Goal: Transaction & Acquisition: Download file/media

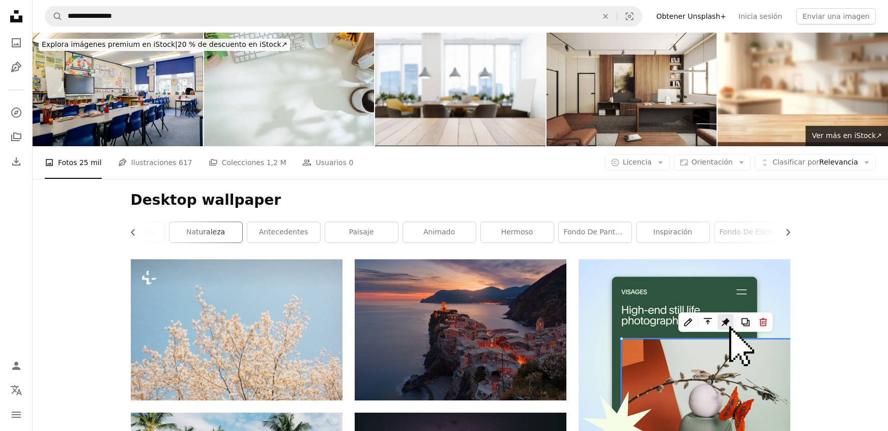
click at [217, 225] on link "naturaleza" at bounding box center [205, 232] width 73 height 20
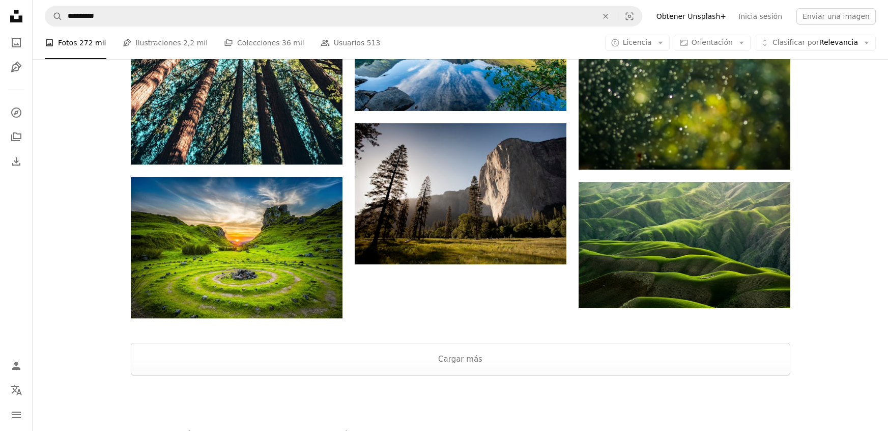
scroll to position [1750, 0]
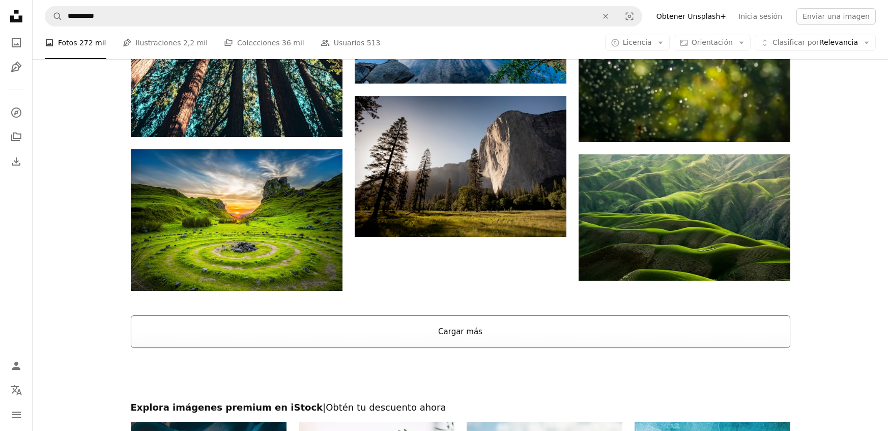
click at [296, 328] on button "Cargar más" at bounding box center [461, 331] width 660 height 33
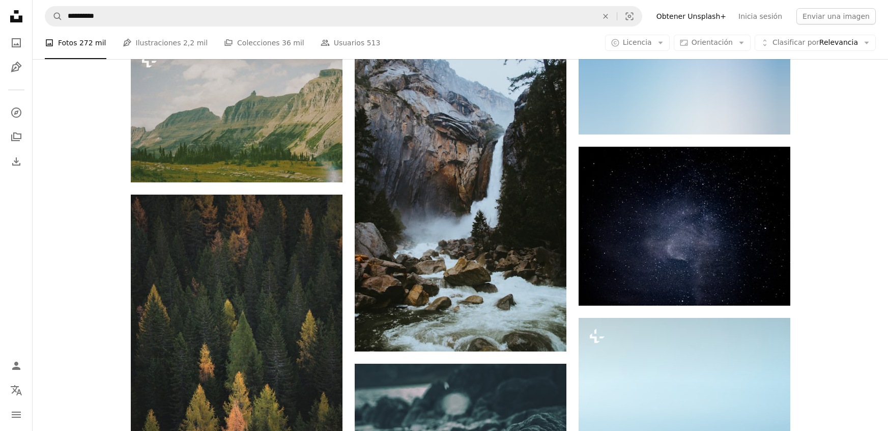
scroll to position [27535, 0]
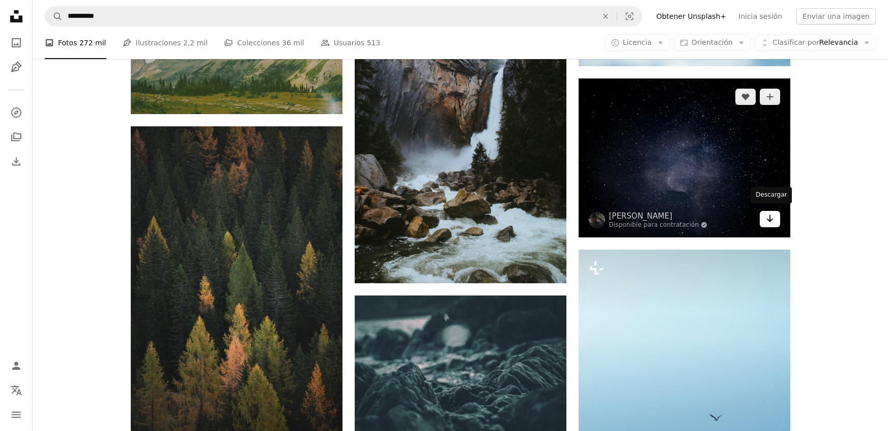
click at [771, 216] on icon "Descargar" at bounding box center [769, 218] width 7 height 7
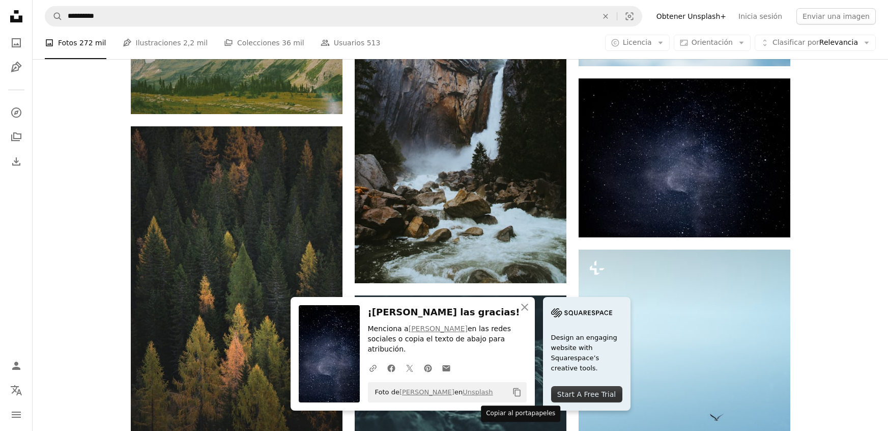
click at [517, 393] on icon "Copy content" at bounding box center [516, 391] width 9 height 9
click at [527, 312] on icon "An X shape" at bounding box center [525, 307] width 12 height 12
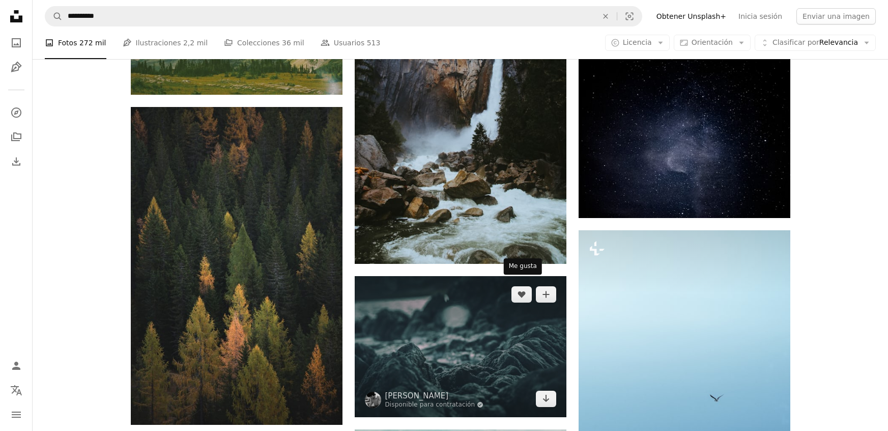
scroll to position [27555, 0]
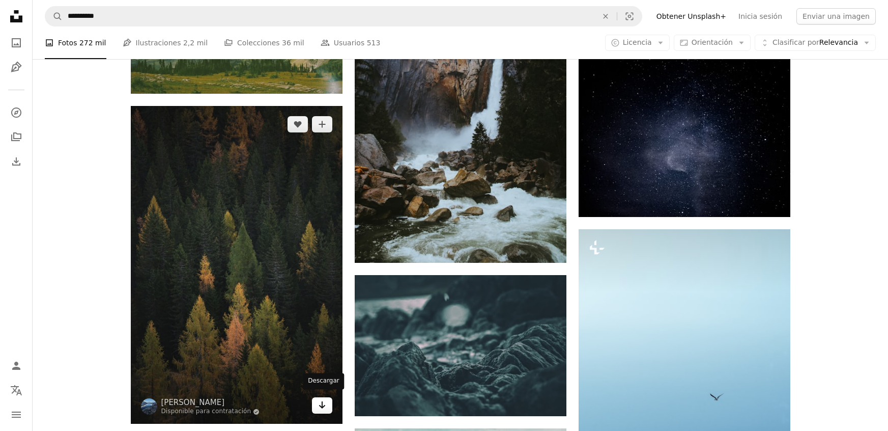
click at [319, 407] on link "Arrow pointing down" at bounding box center [322, 405] width 20 height 16
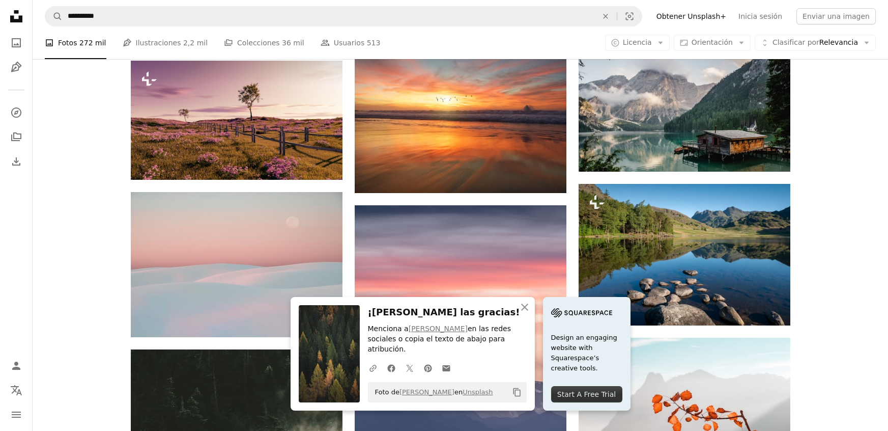
scroll to position [28085, 0]
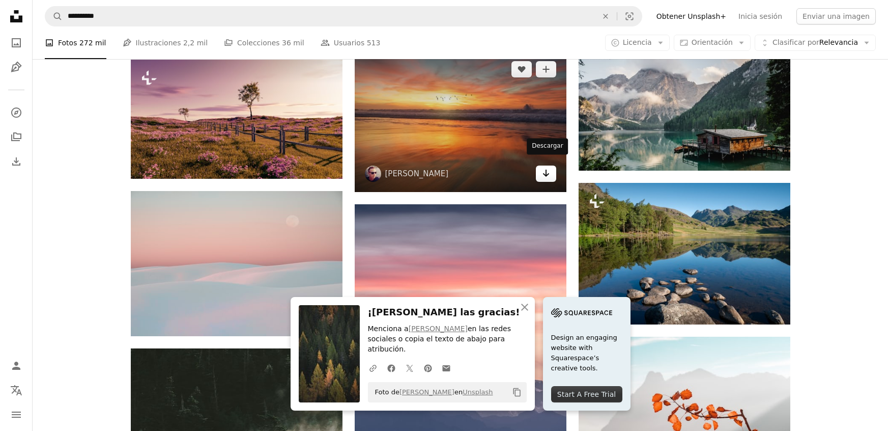
click at [544, 169] on icon "Arrow pointing down" at bounding box center [546, 173] width 8 height 12
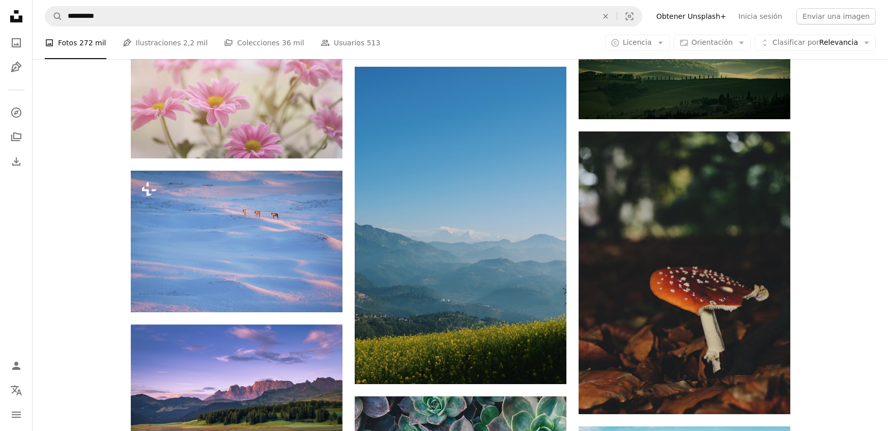
scroll to position [34679, 0]
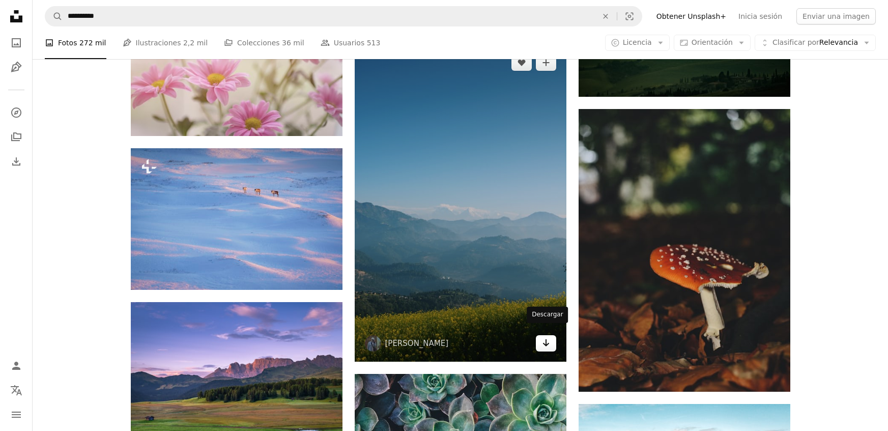
click at [549, 336] on icon "Arrow pointing down" at bounding box center [546, 342] width 8 height 12
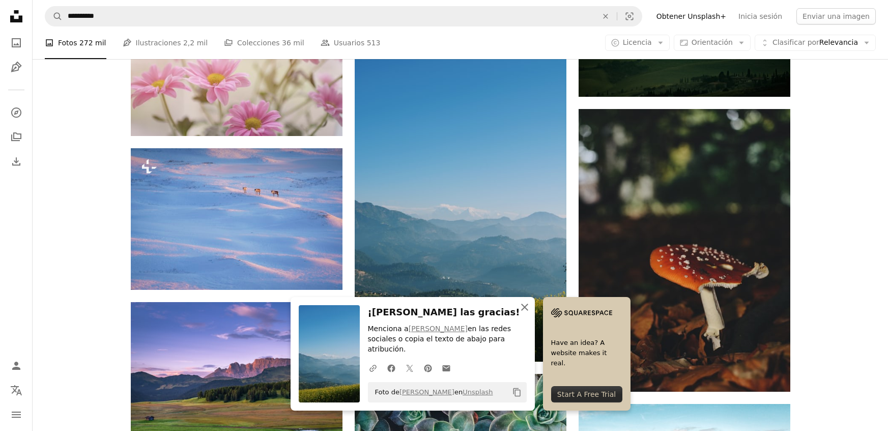
click at [523, 313] on icon "An X shape" at bounding box center [525, 307] width 12 height 12
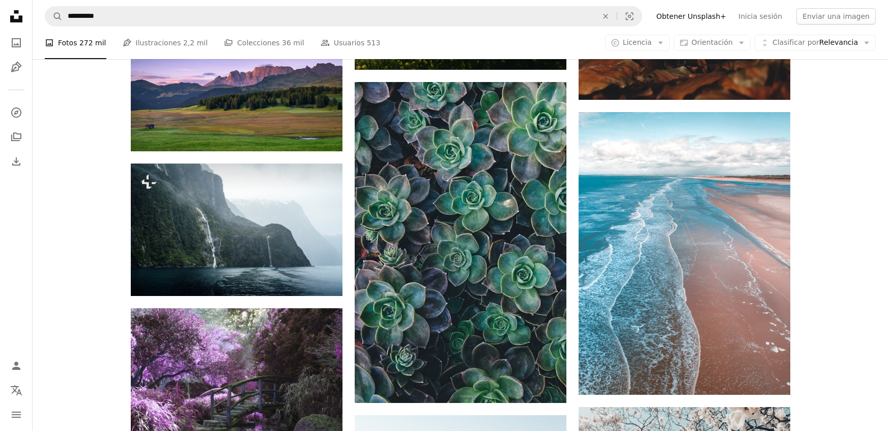
scroll to position [34984, 0]
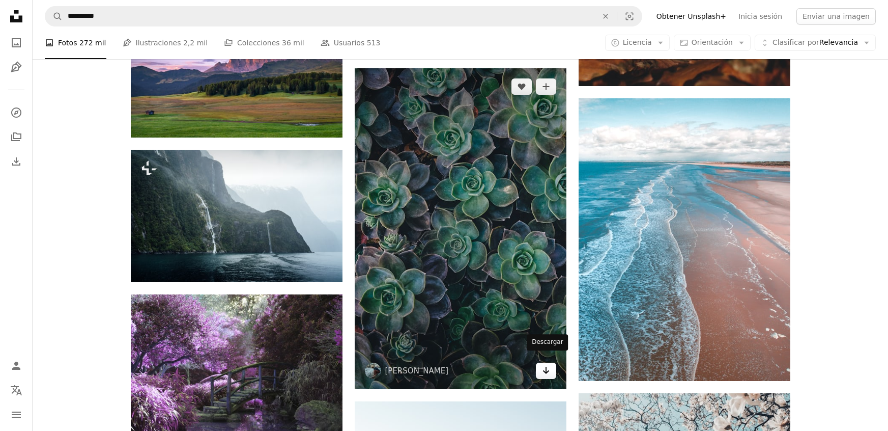
click at [546, 366] on icon "Descargar" at bounding box center [546, 369] width 7 height 7
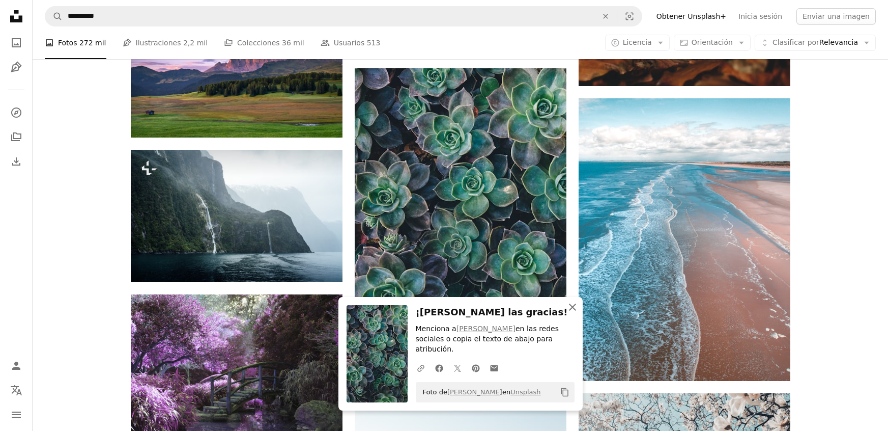
click at [569, 310] on icon "button" at bounding box center [572, 306] width 7 height 7
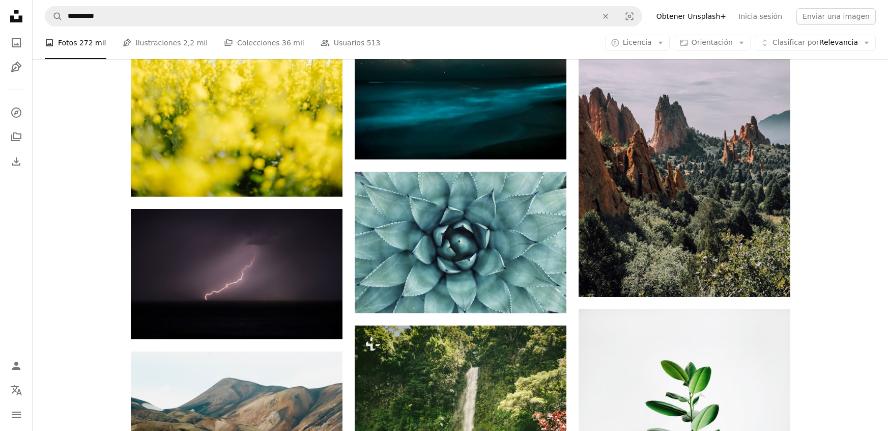
scroll to position [37101, 0]
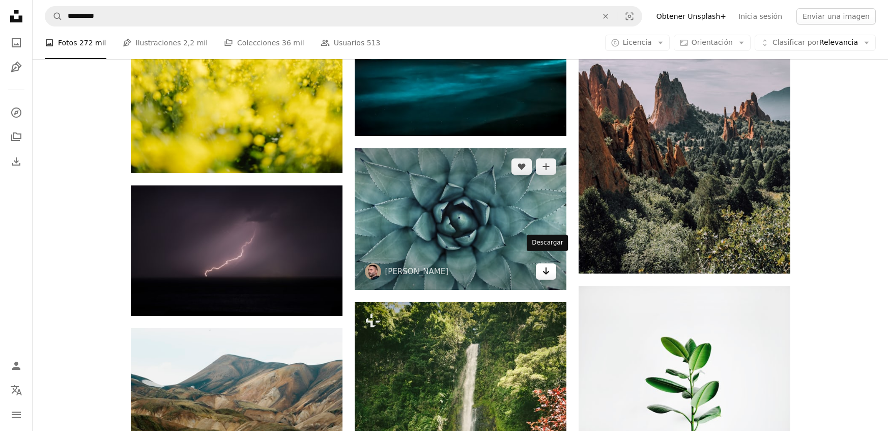
click at [544, 267] on icon "Descargar" at bounding box center [546, 270] width 7 height 7
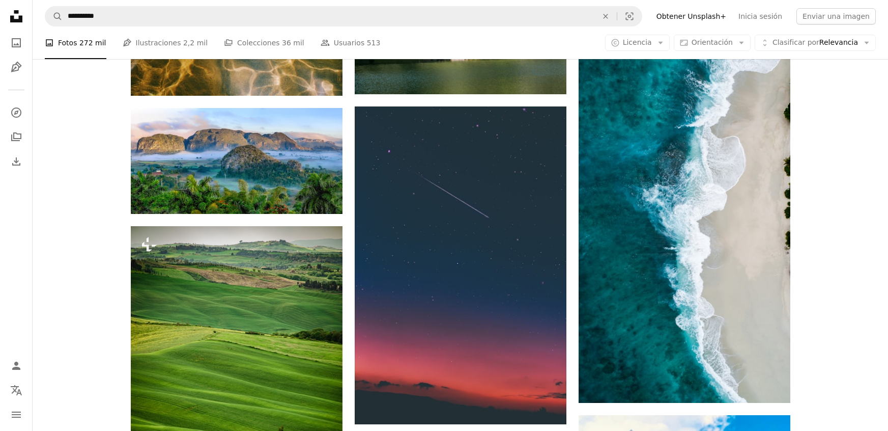
scroll to position [37975, 0]
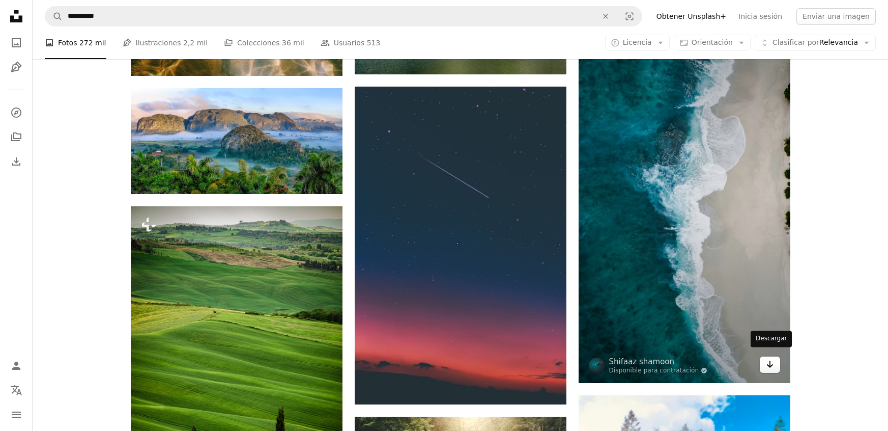
click at [763, 361] on link "Arrow pointing down" at bounding box center [770, 364] width 20 height 16
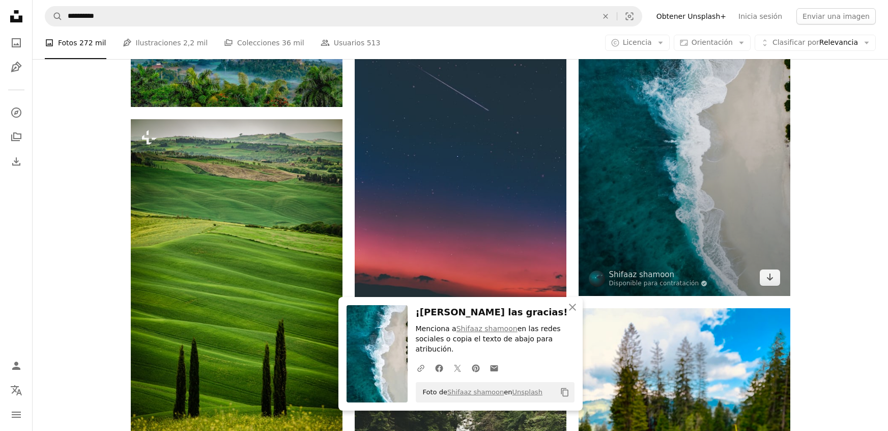
scroll to position [38138, 0]
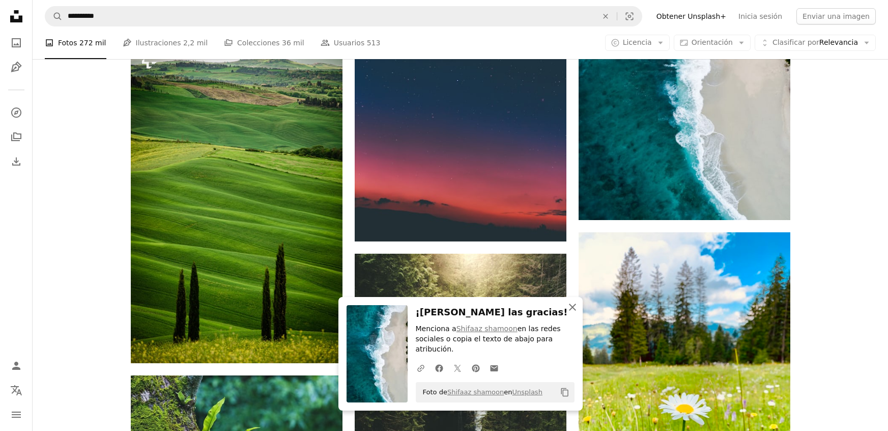
click at [573, 310] on icon "button" at bounding box center [572, 306] width 7 height 7
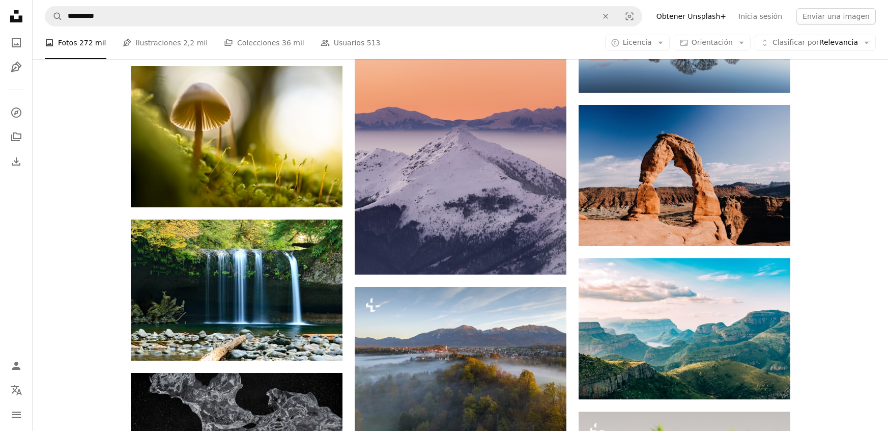
scroll to position [47052, 0]
